Goal: Find contact information: Obtain details needed to contact an individual or organization

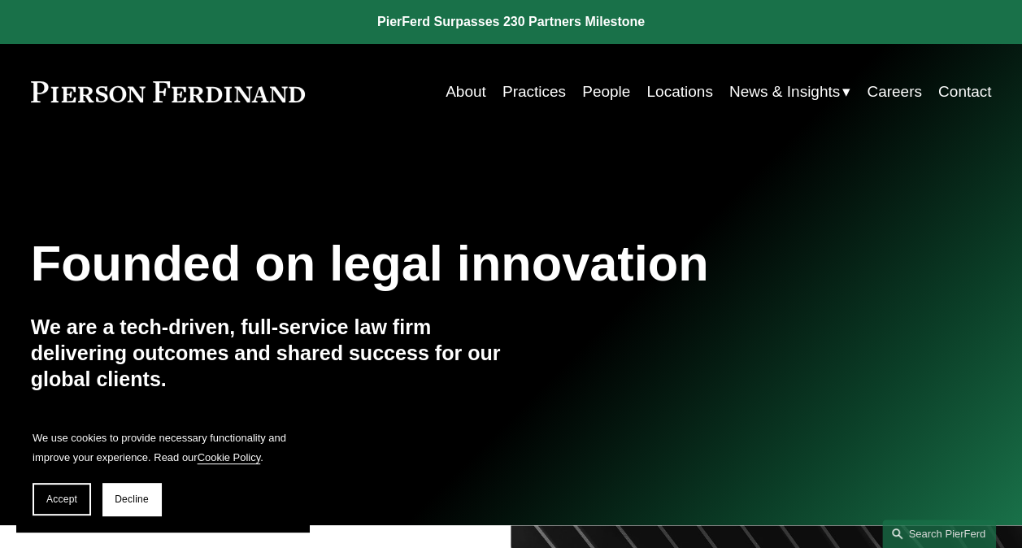
click at [597, 89] on link "People" at bounding box center [606, 91] width 48 height 31
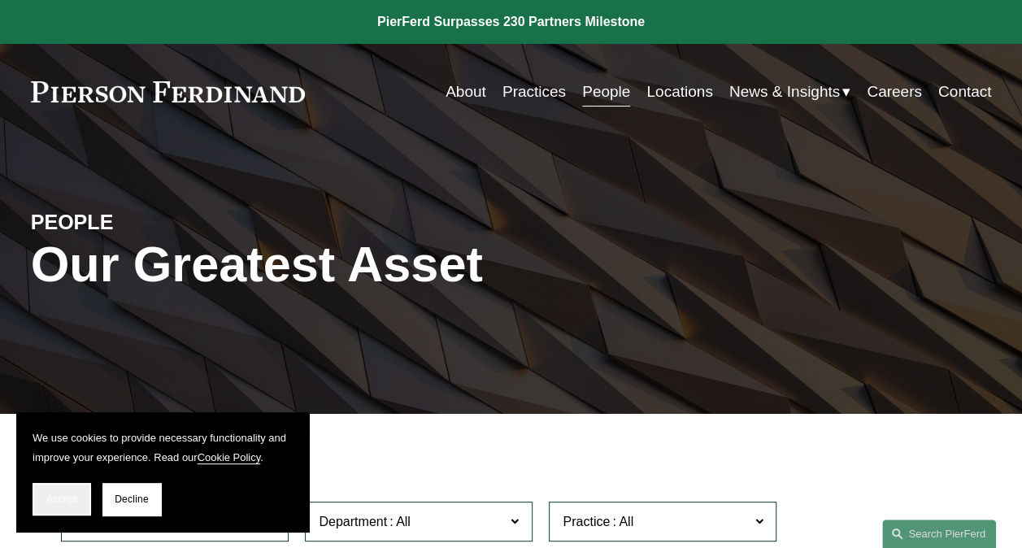
click at [48, 502] on span "Accept" at bounding box center [61, 499] width 31 height 11
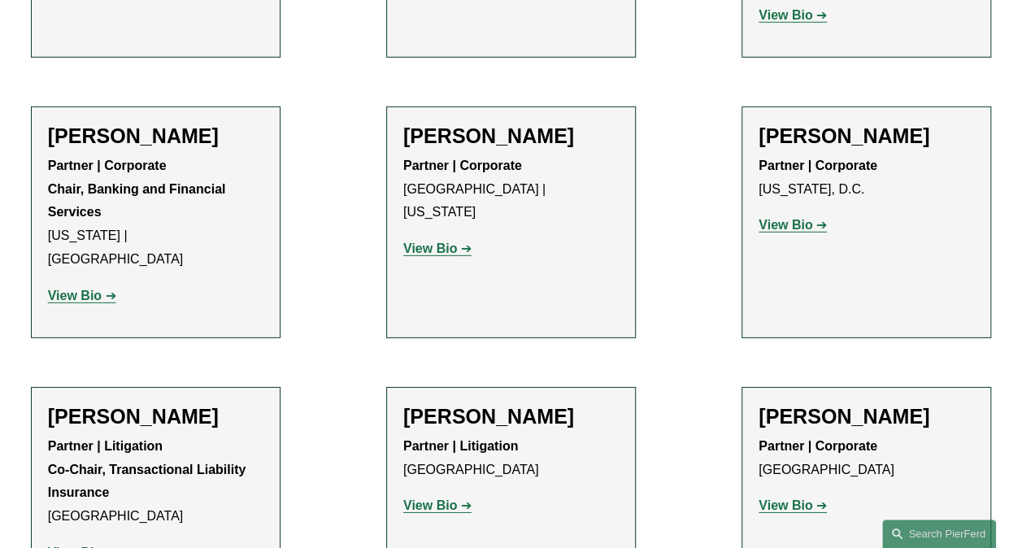
scroll to position [5484, 0]
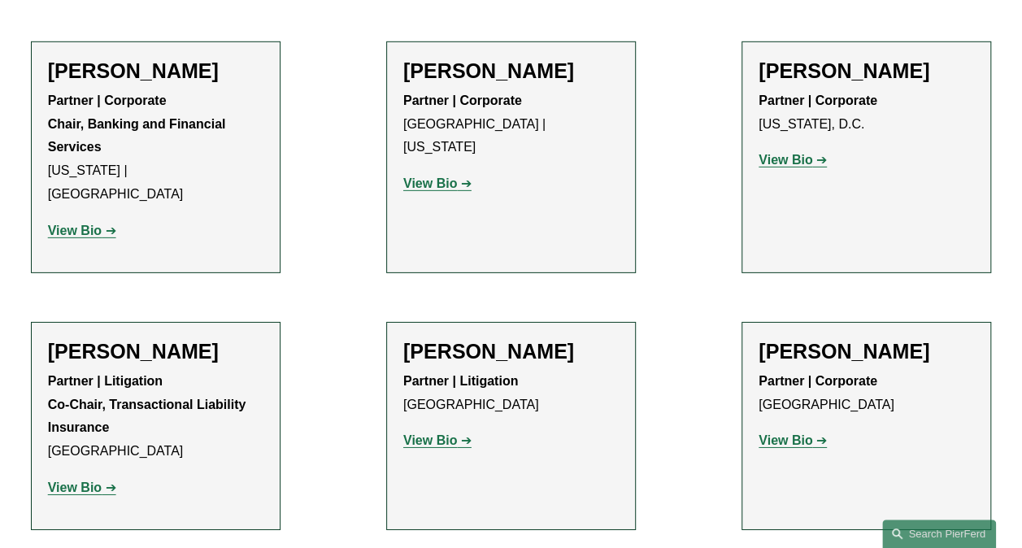
click at [91, 481] on strong "View Bio" at bounding box center [75, 488] width 54 height 14
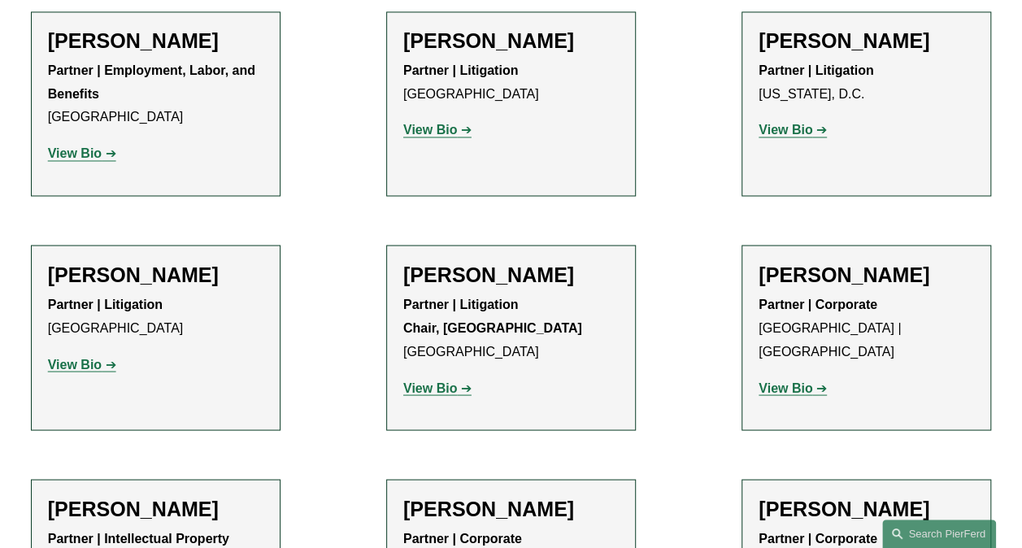
scroll to position [16693, 0]
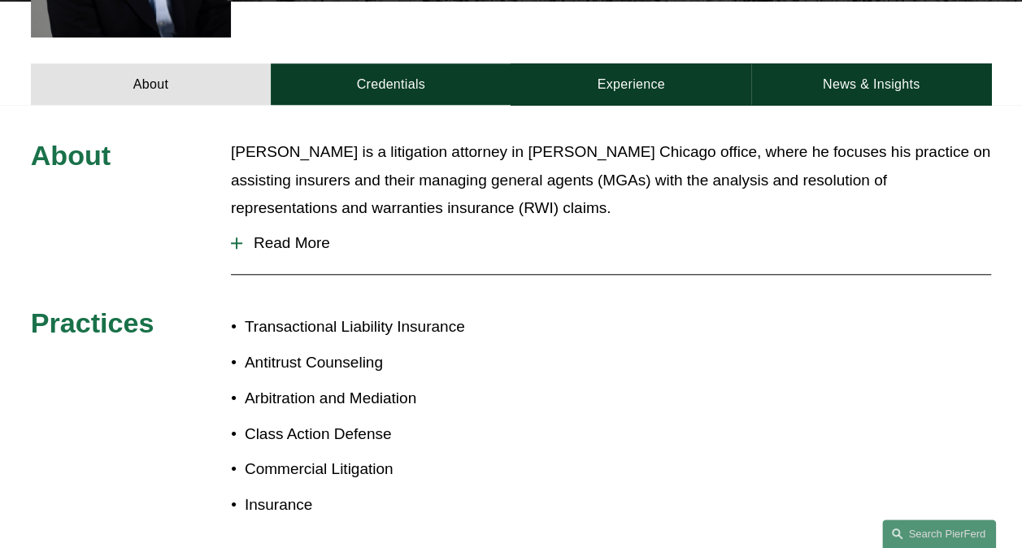
scroll to position [662, 0]
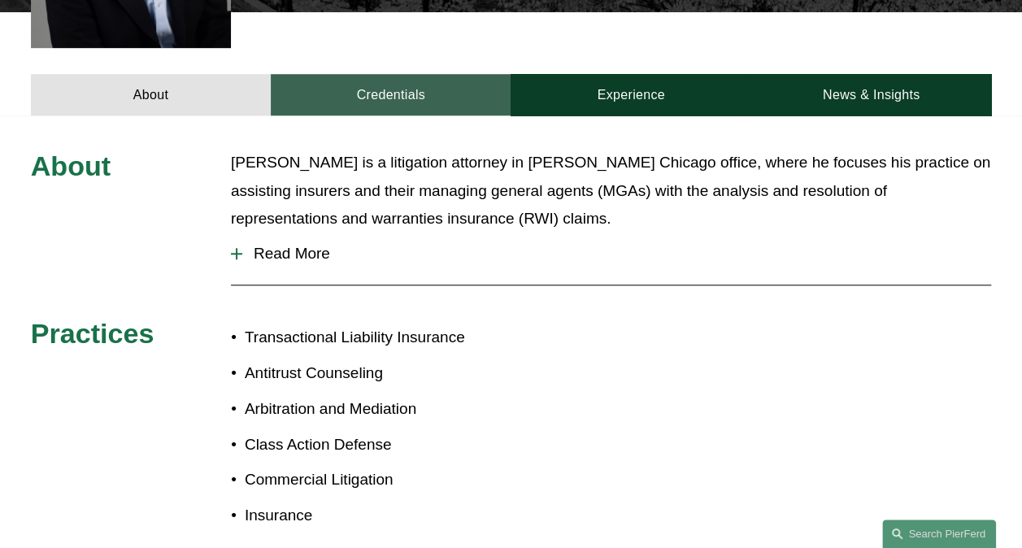
click at [398, 74] on link "Credentials" at bounding box center [391, 94] width 240 height 41
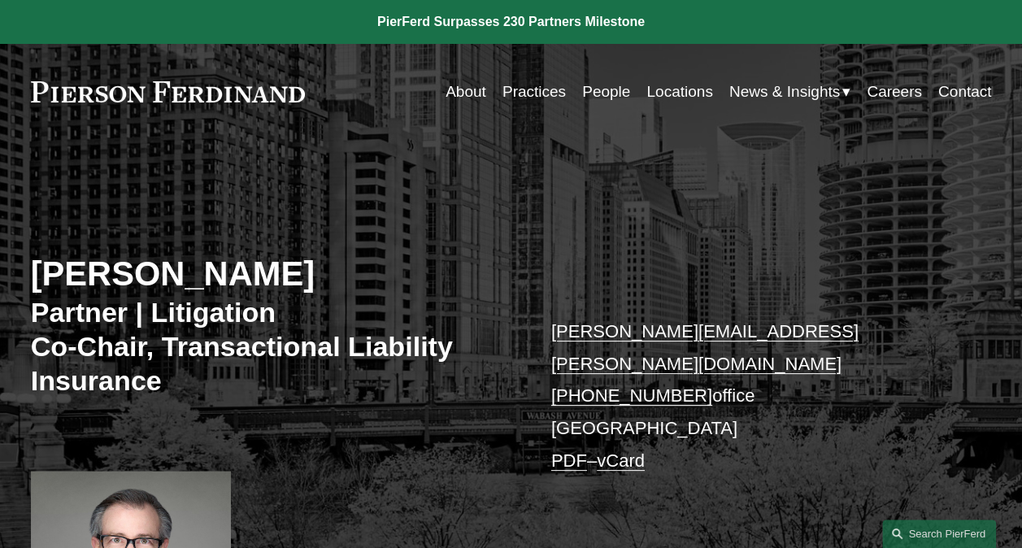
click at [601, 335] on link "andrew.shapiro@pierferd.com" at bounding box center [704, 347] width 307 height 53
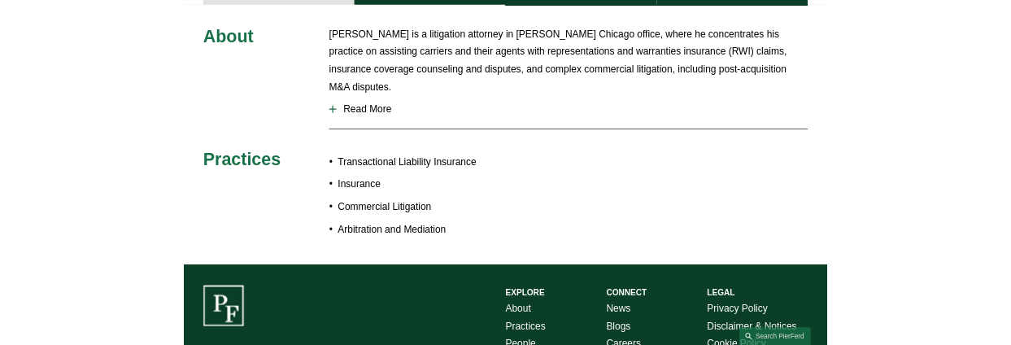
scroll to position [834, 0]
